Goal: Navigation & Orientation: Find specific page/section

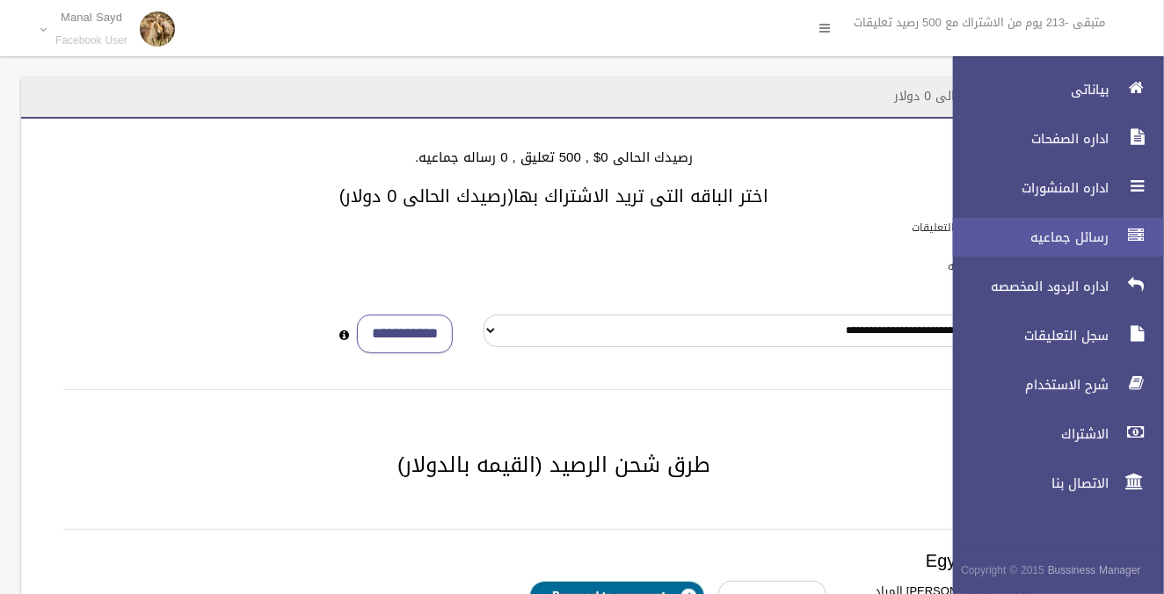
click at [1063, 244] on span "رسائل جماعيه" at bounding box center [1026, 238] width 176 height 18
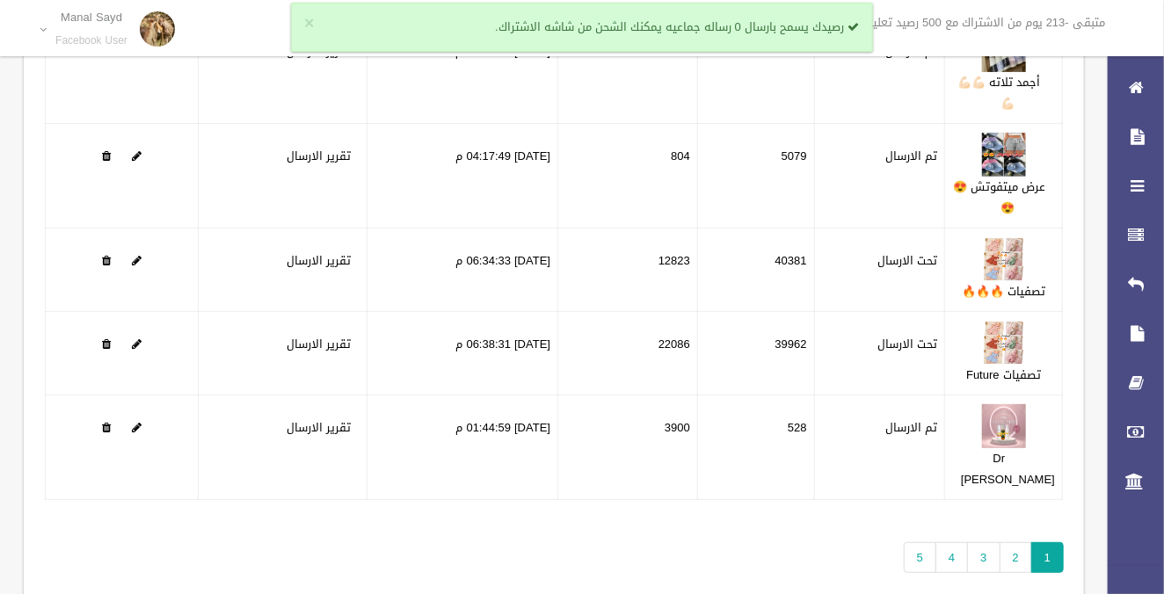
scroll to position [311, 0]
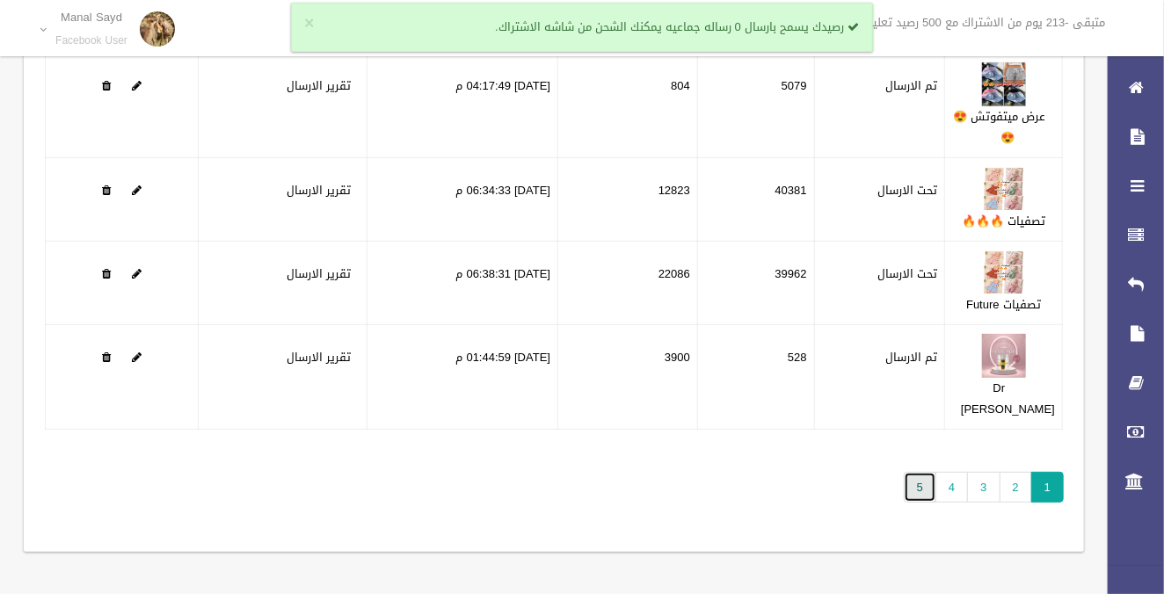
click at [920, 490] on link "5" at bounding box center [919, 487] width 33 height 31
